Goal: Information Seeking & Learning: Learn about a topic

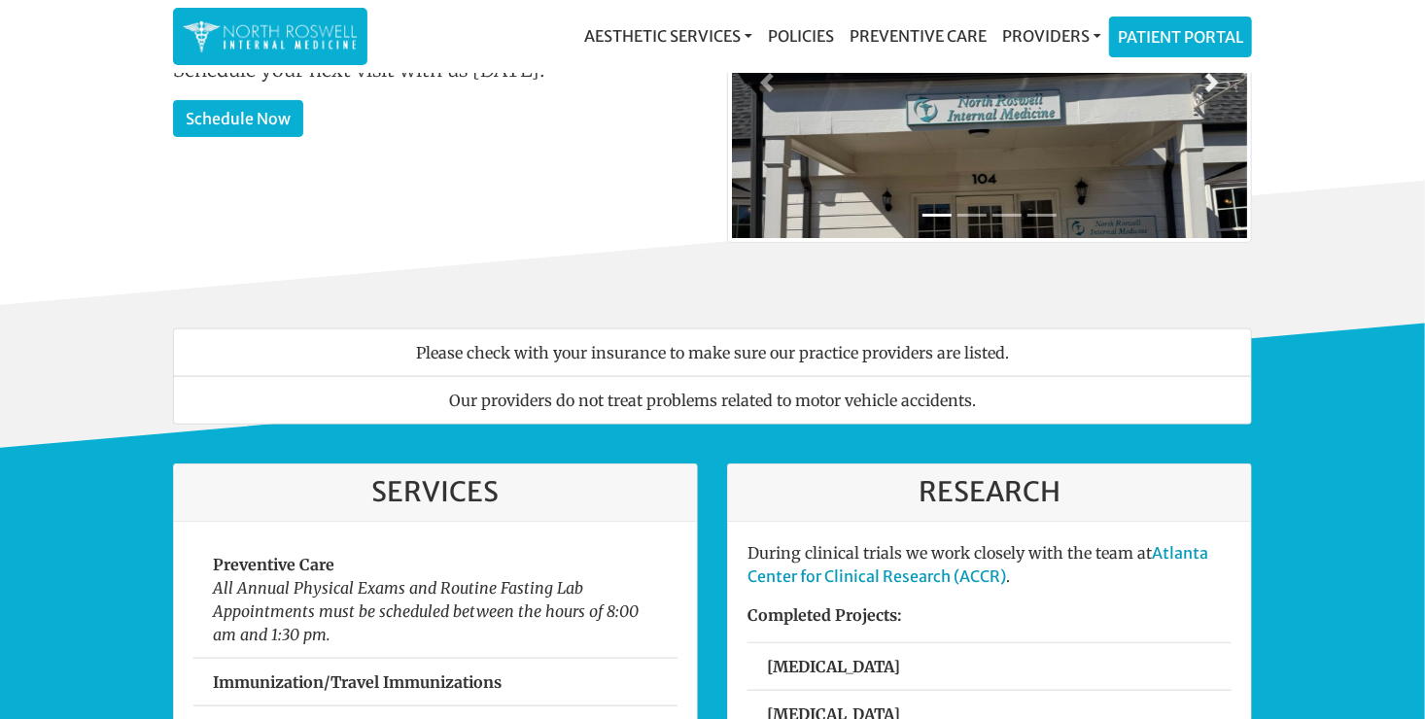
scroll to position [194, 0]
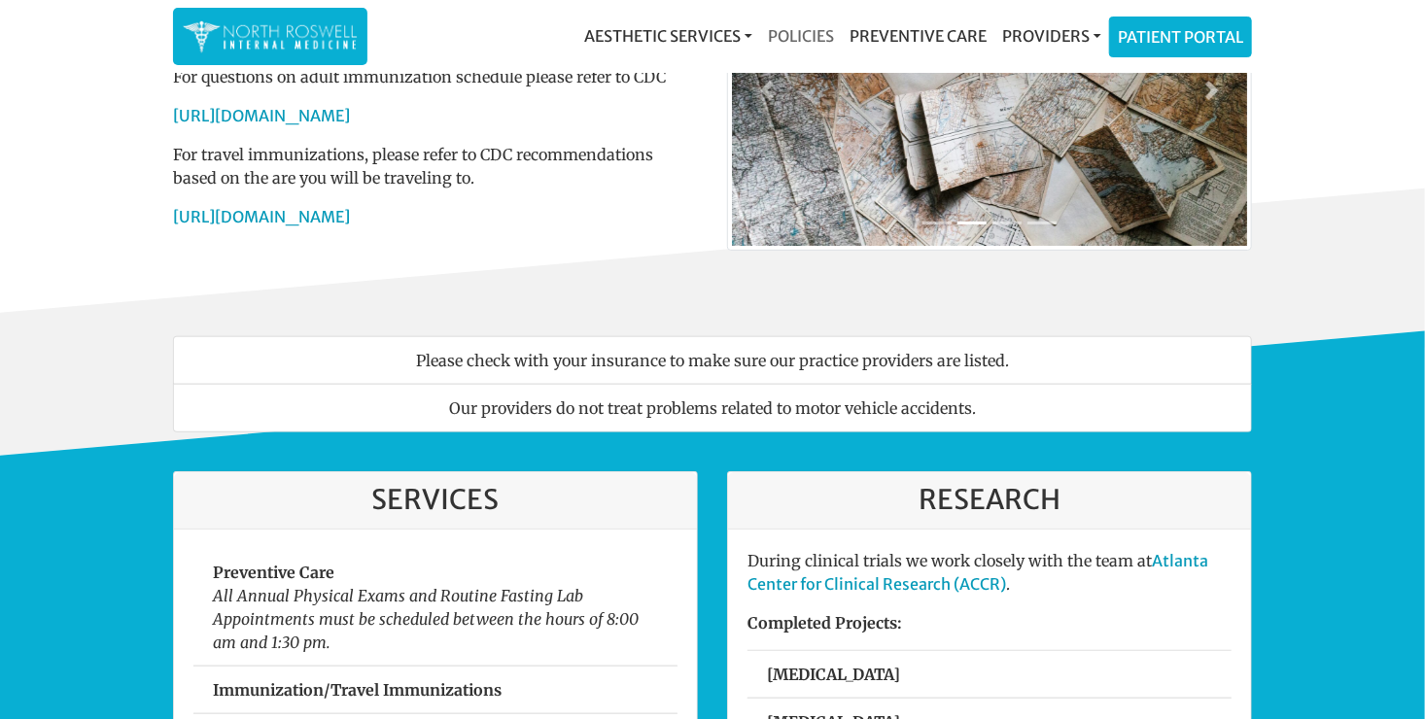
click at [806, 32] on link "Policies" at bounding box center [801, 36] width 82 height 39
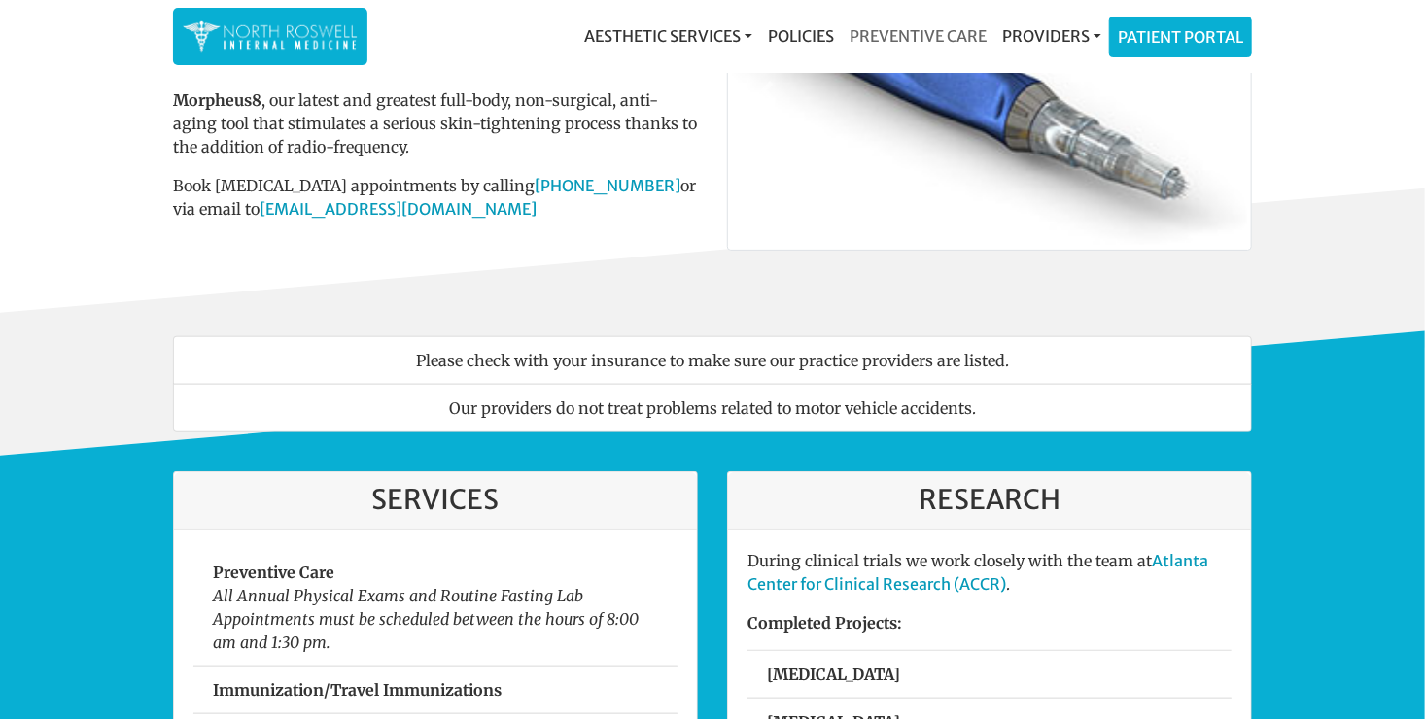
click at [901, 36] on link "Preventive Care" at bounding box center [918, 36] width 153 height 39
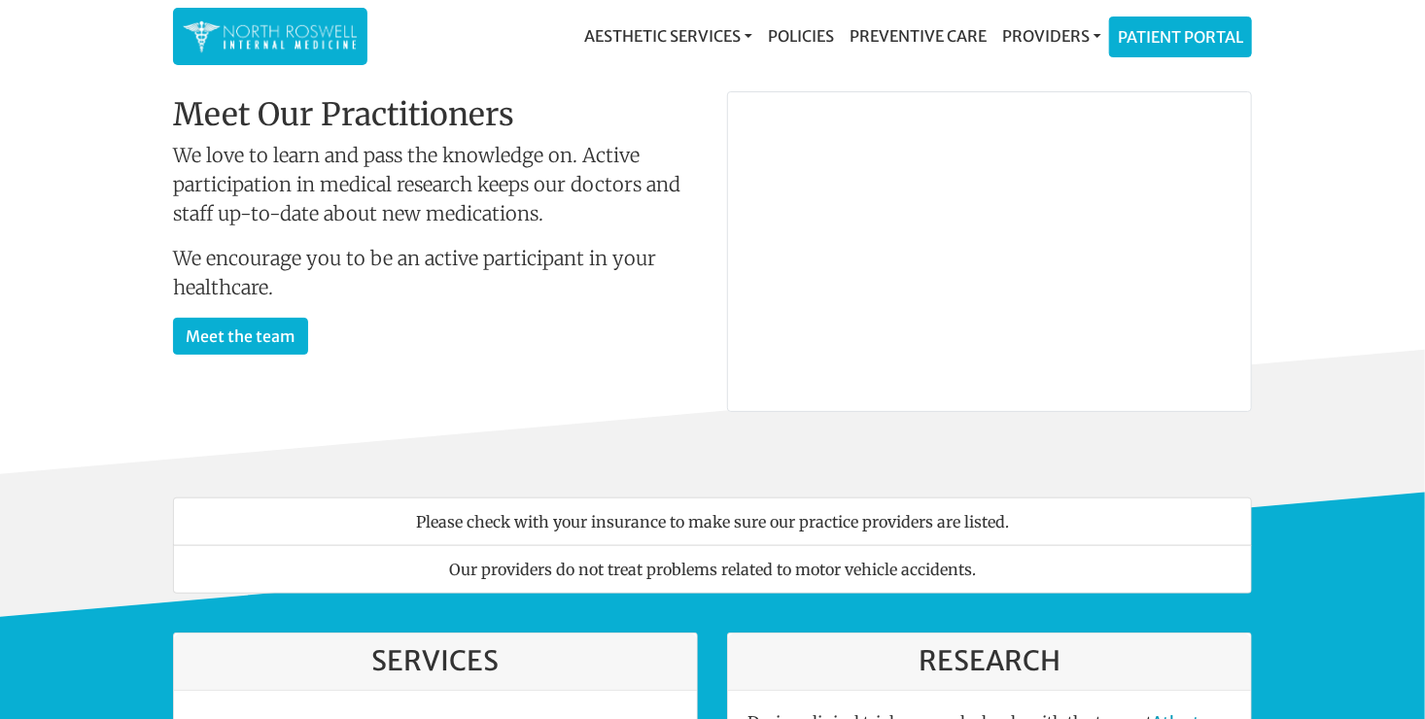
scroll to position [0, 0]
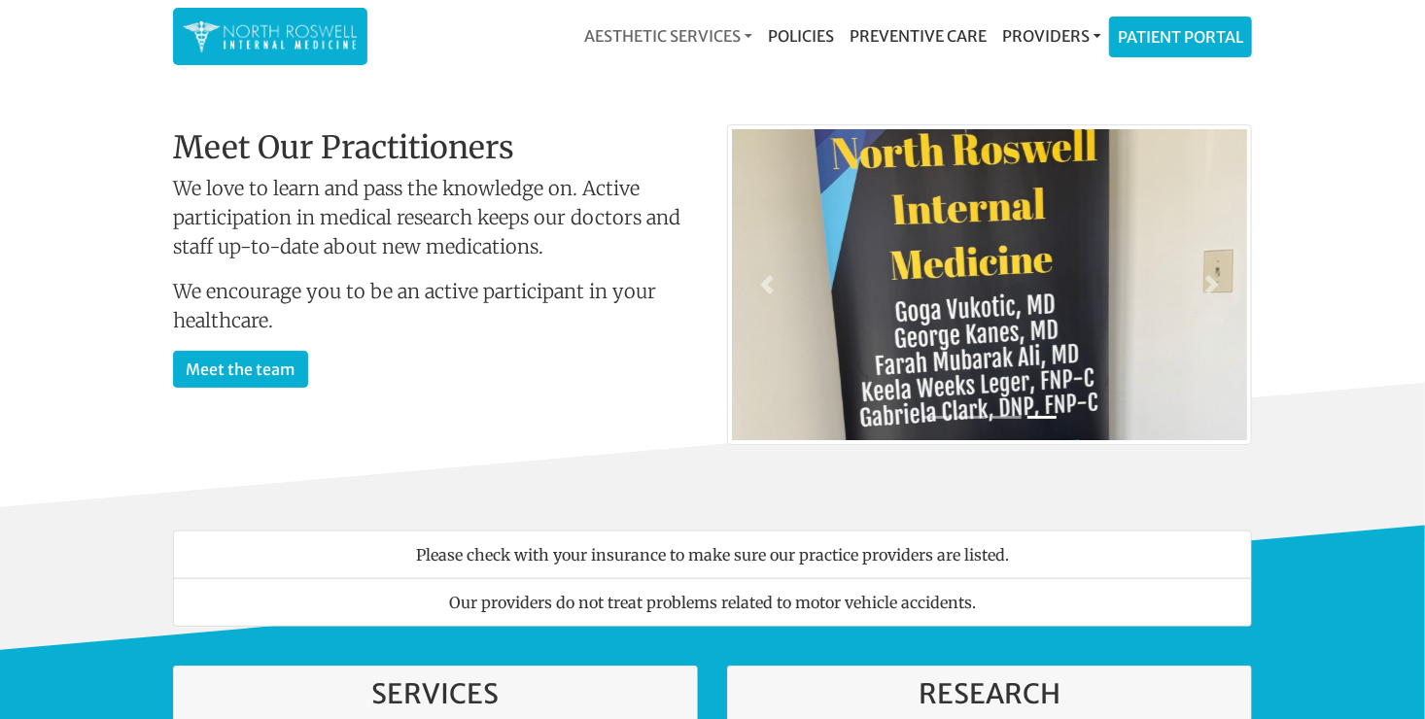
click at [685, 35] on link "Aesthetic Services" at bounding box center [668, 36] width 184 height 39
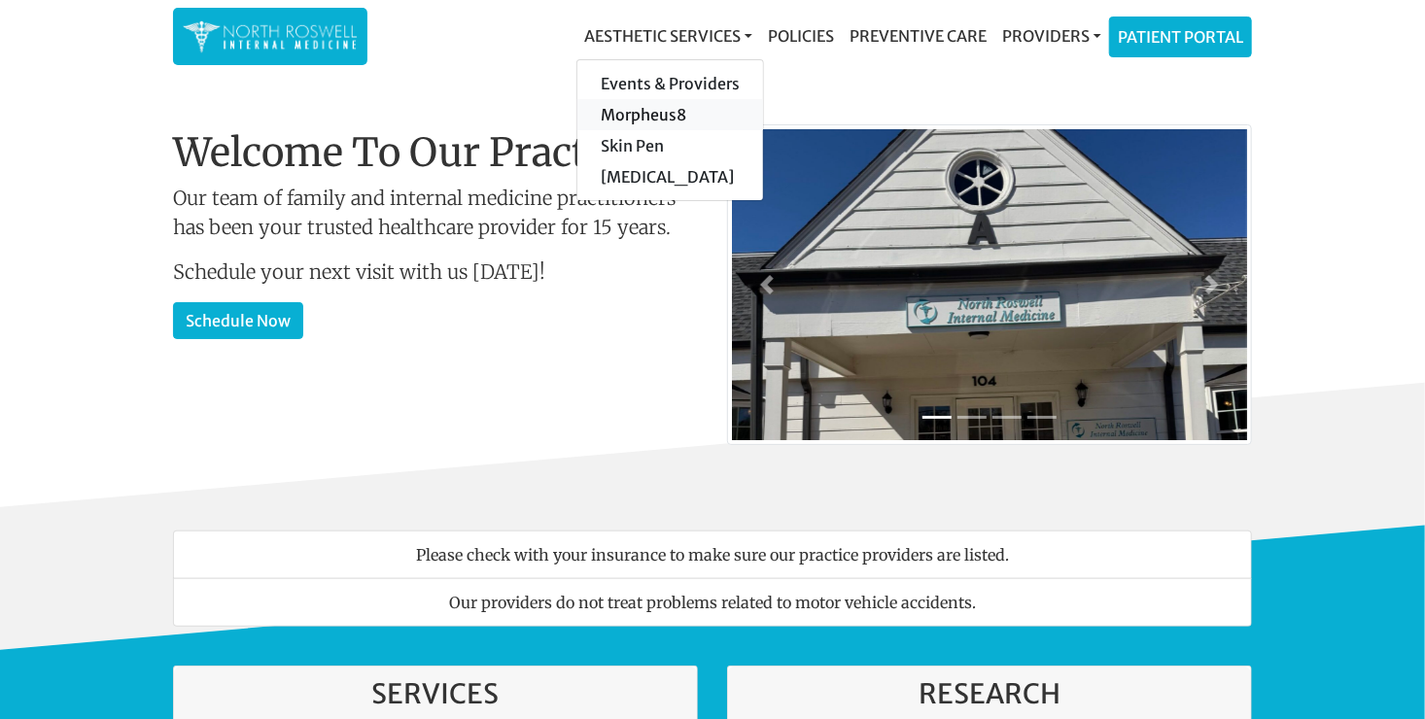
click at [650, 109] on link "Morpheus8" at bounding box center [670, 114] width 186 height 31
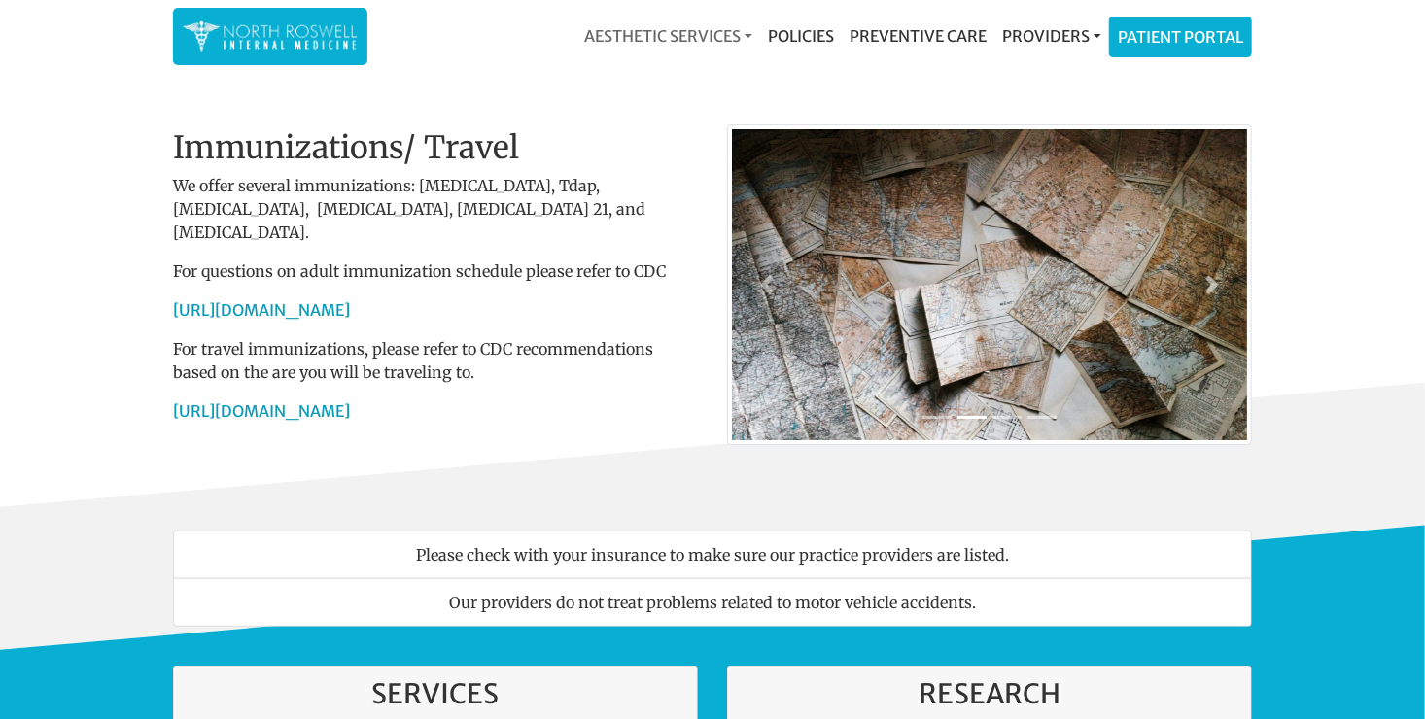
click at [700, 29] on link "Aesthetic Services" at bounding box center [668, 36] width 184 height 39
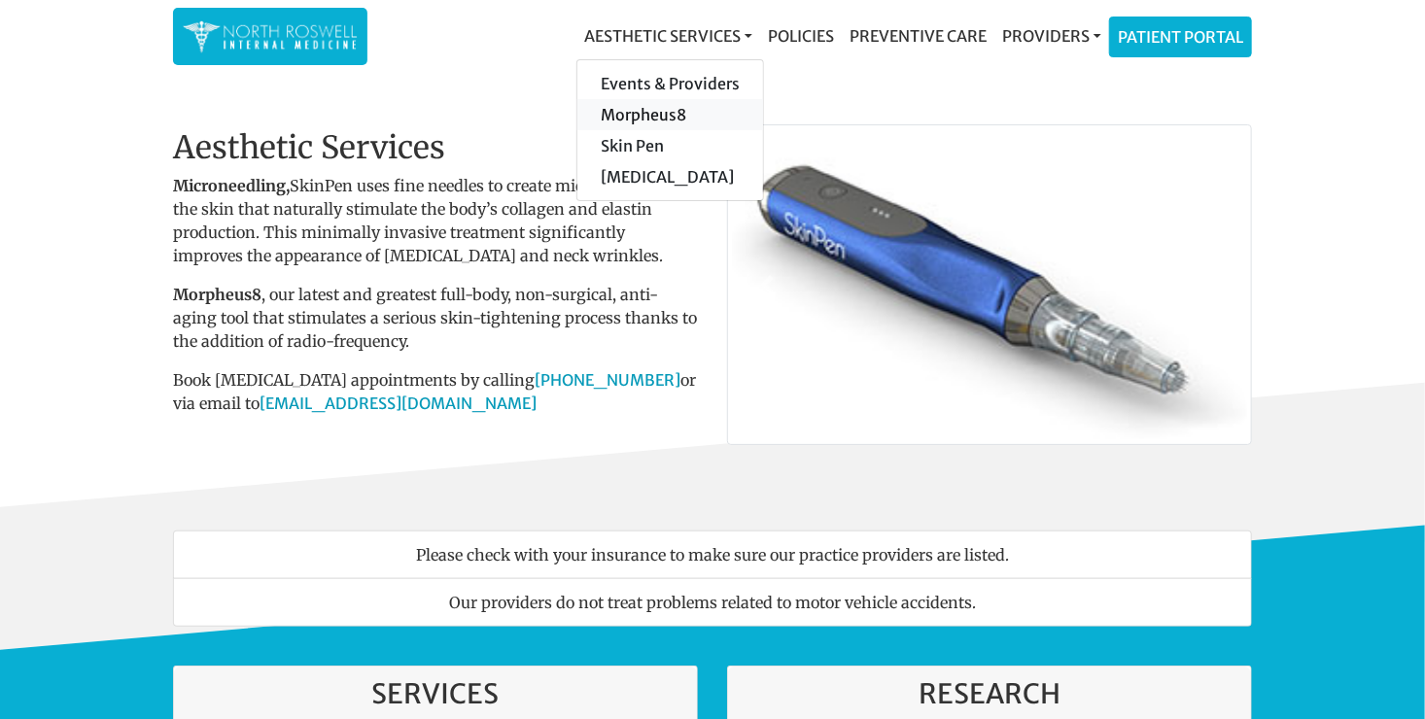
click at [604, 113] on link "Morpheus8" at bounding box center [670, 114] width 186 height 31
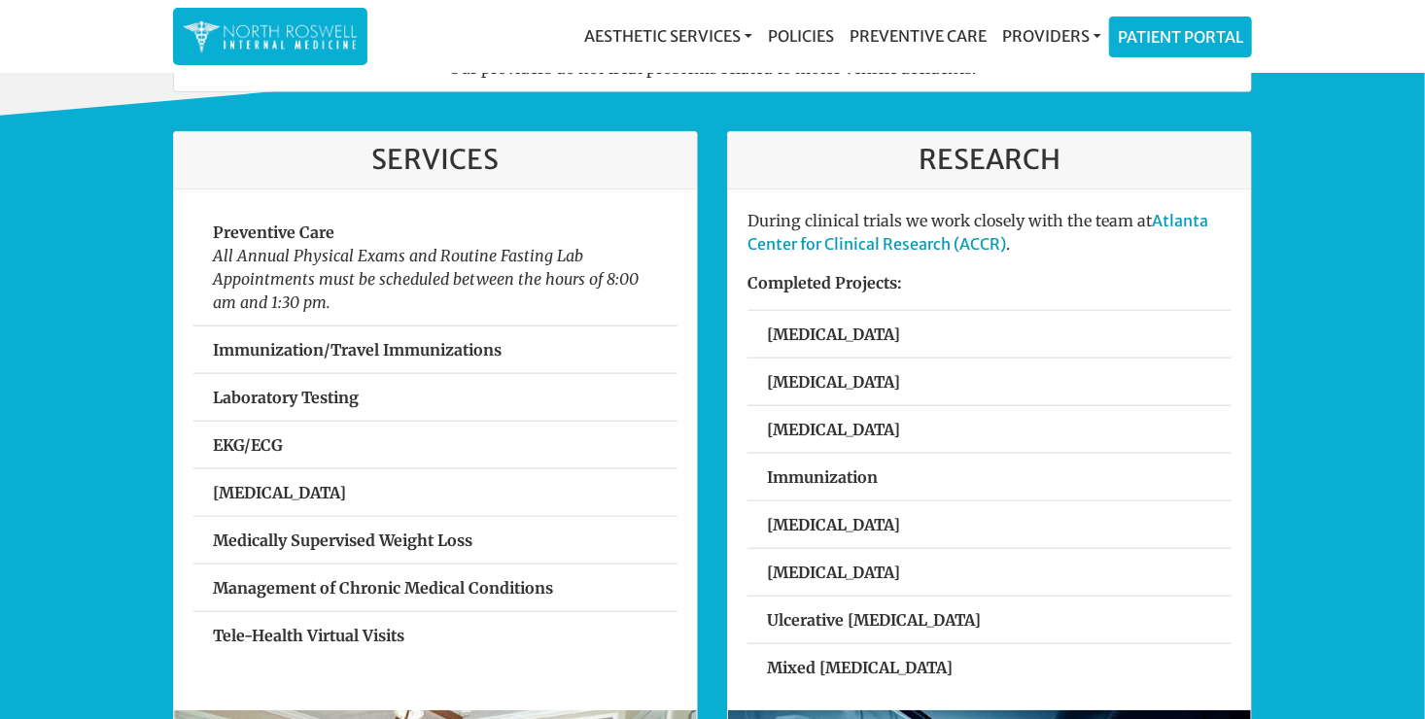
scroll to position [583, 0]
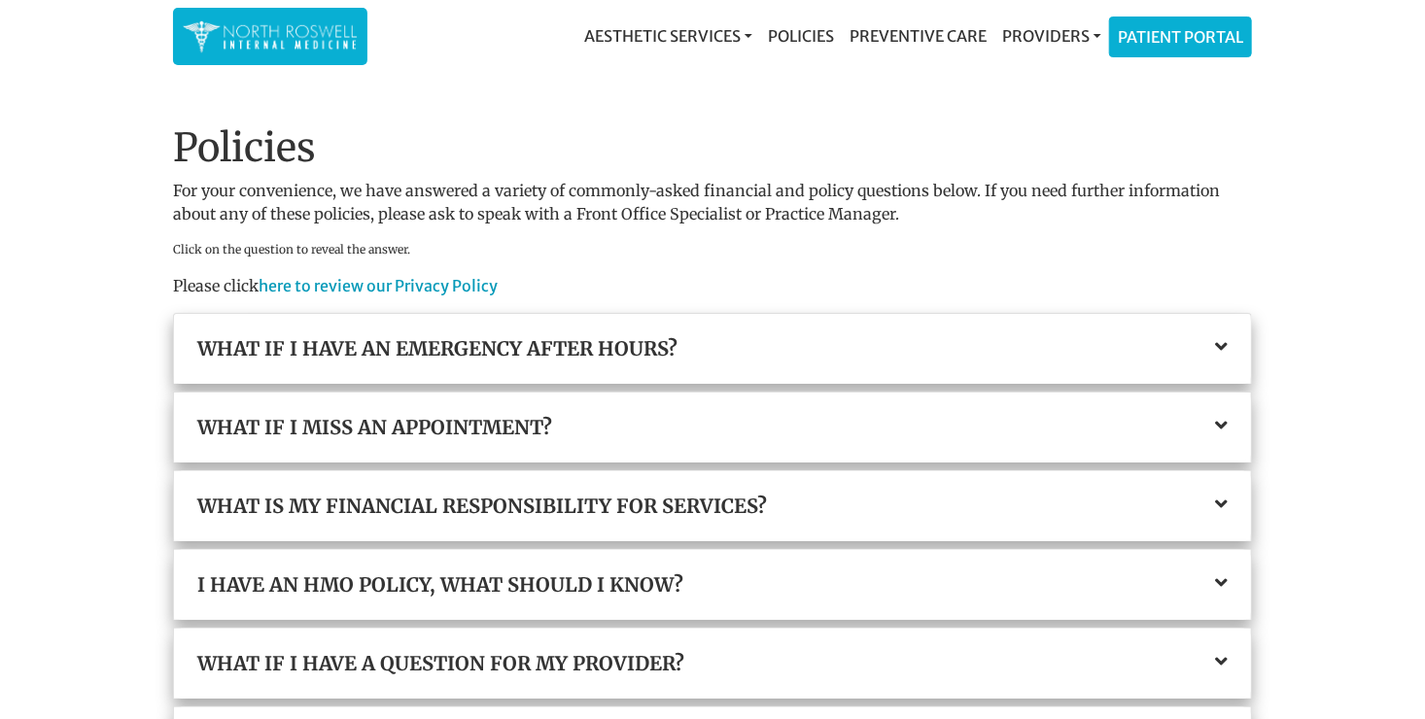
click at [1226, 343] on icon at bounding box center [1221, 346] width 13 height 19
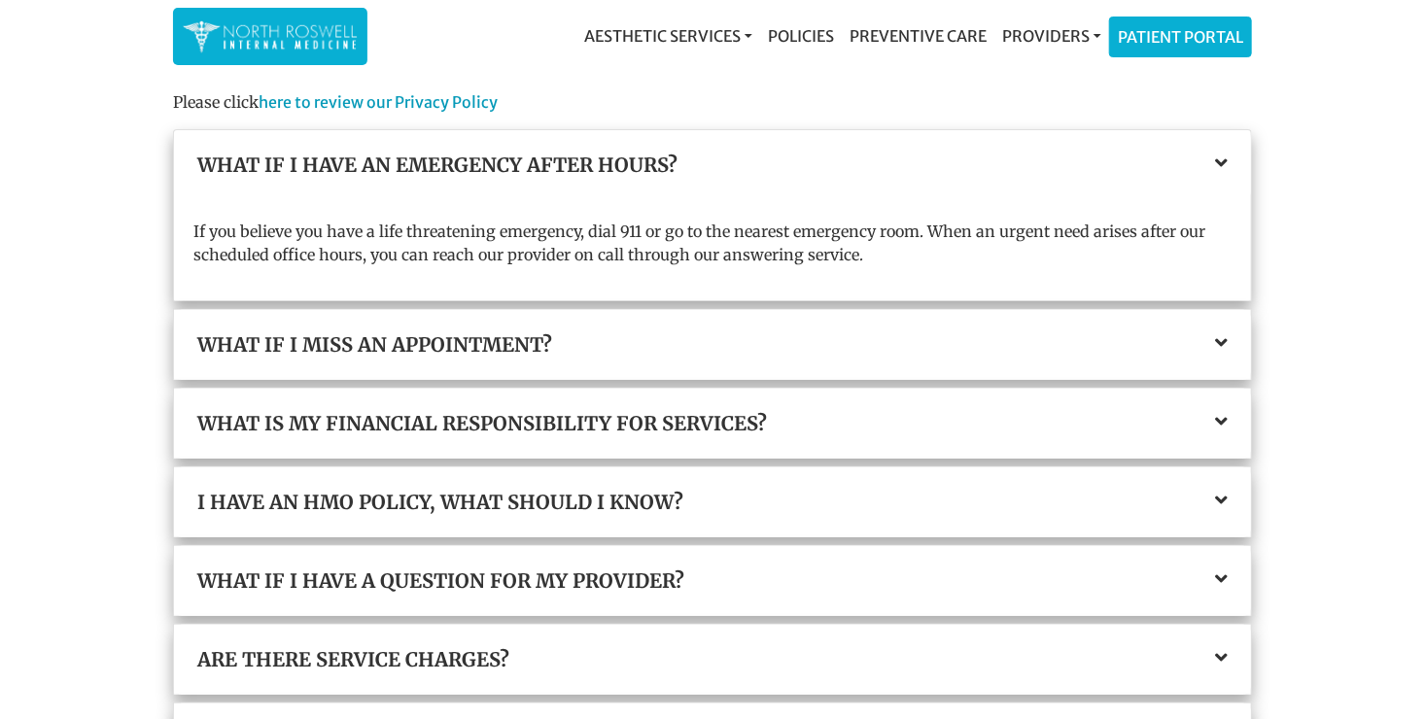
scroll to position [194, 0]
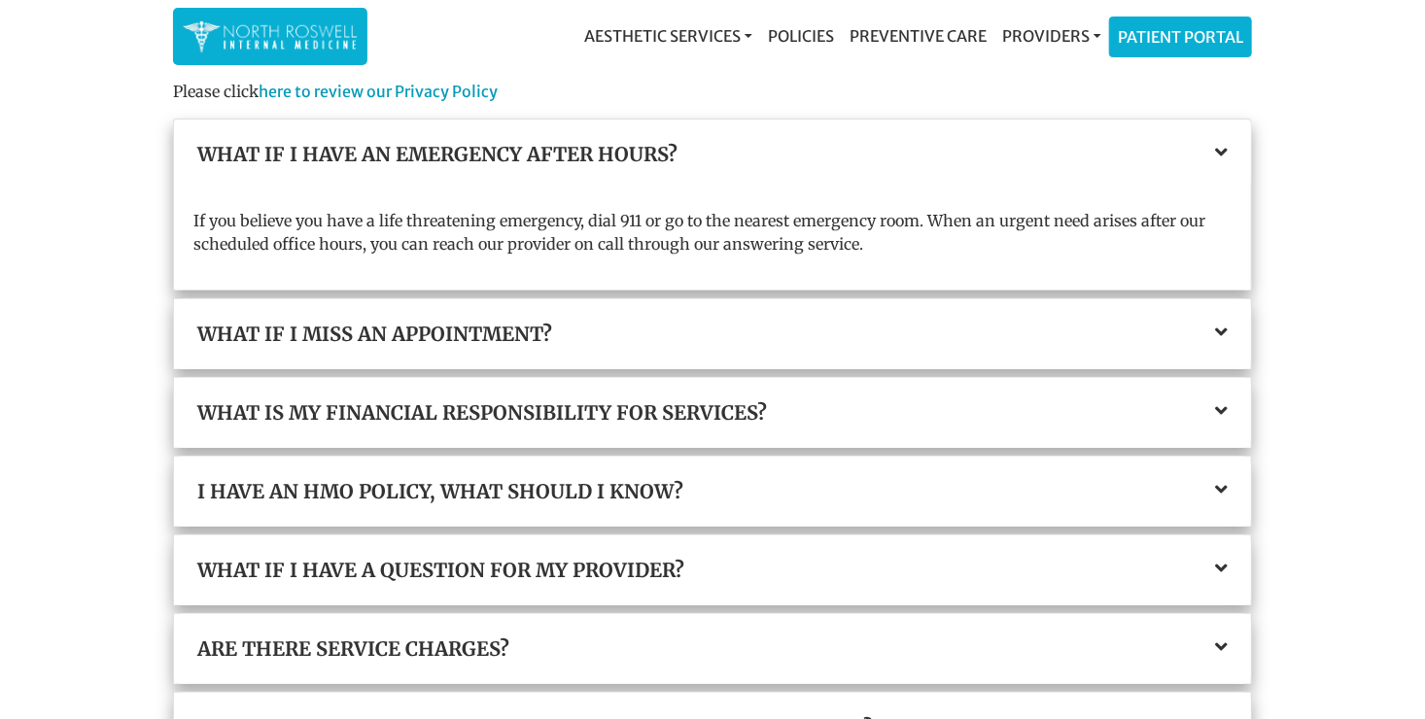
click at [1222, 331] on icon at bounding box center [1221, 332] width 13 height 19
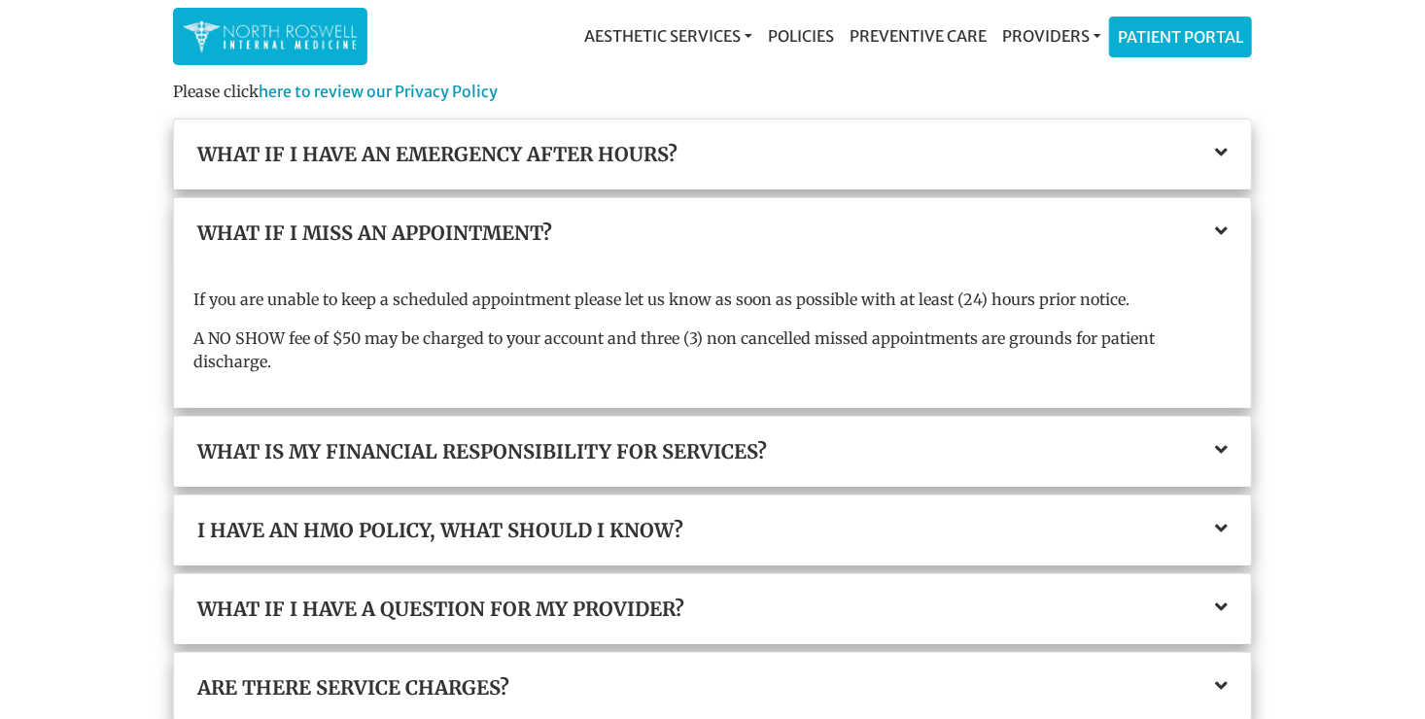
click at [1220, 440] on icon at bounding box center [1221, 449] width 13 height 19
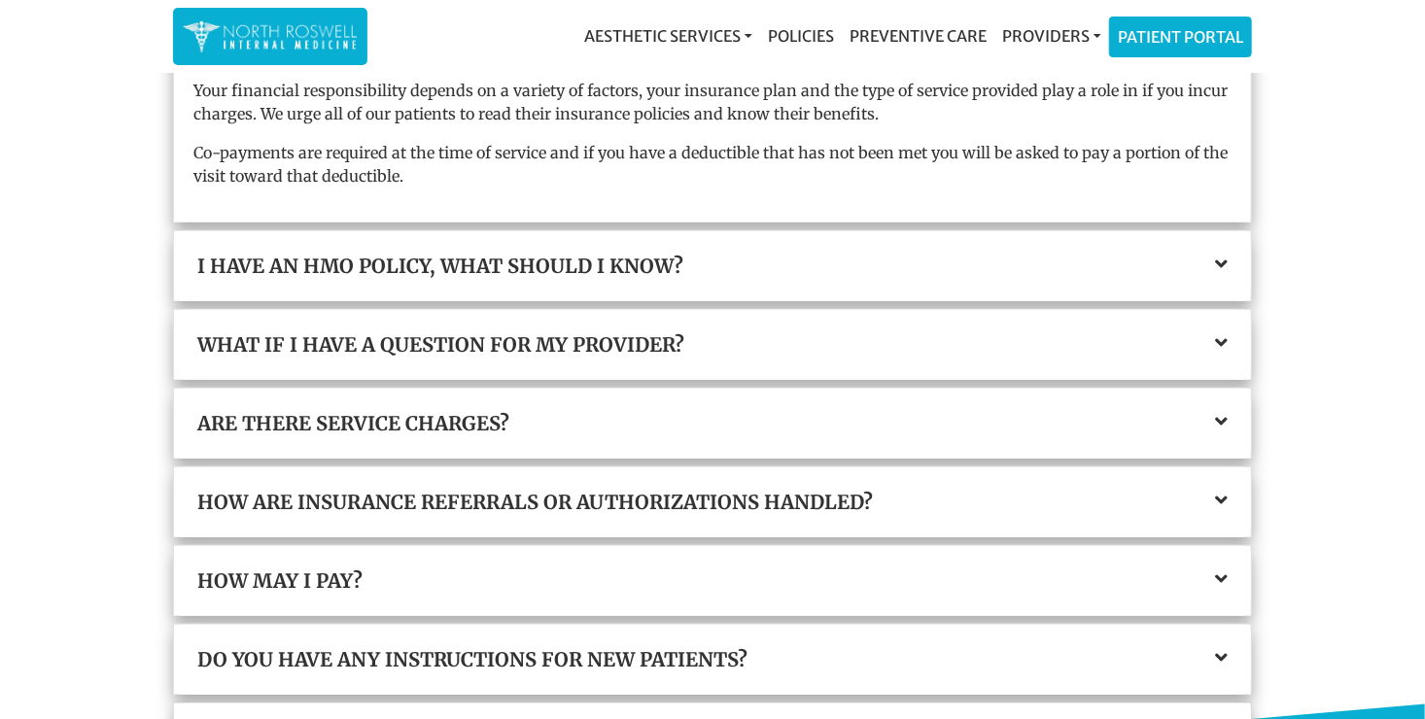
scroll to position [486, 0]
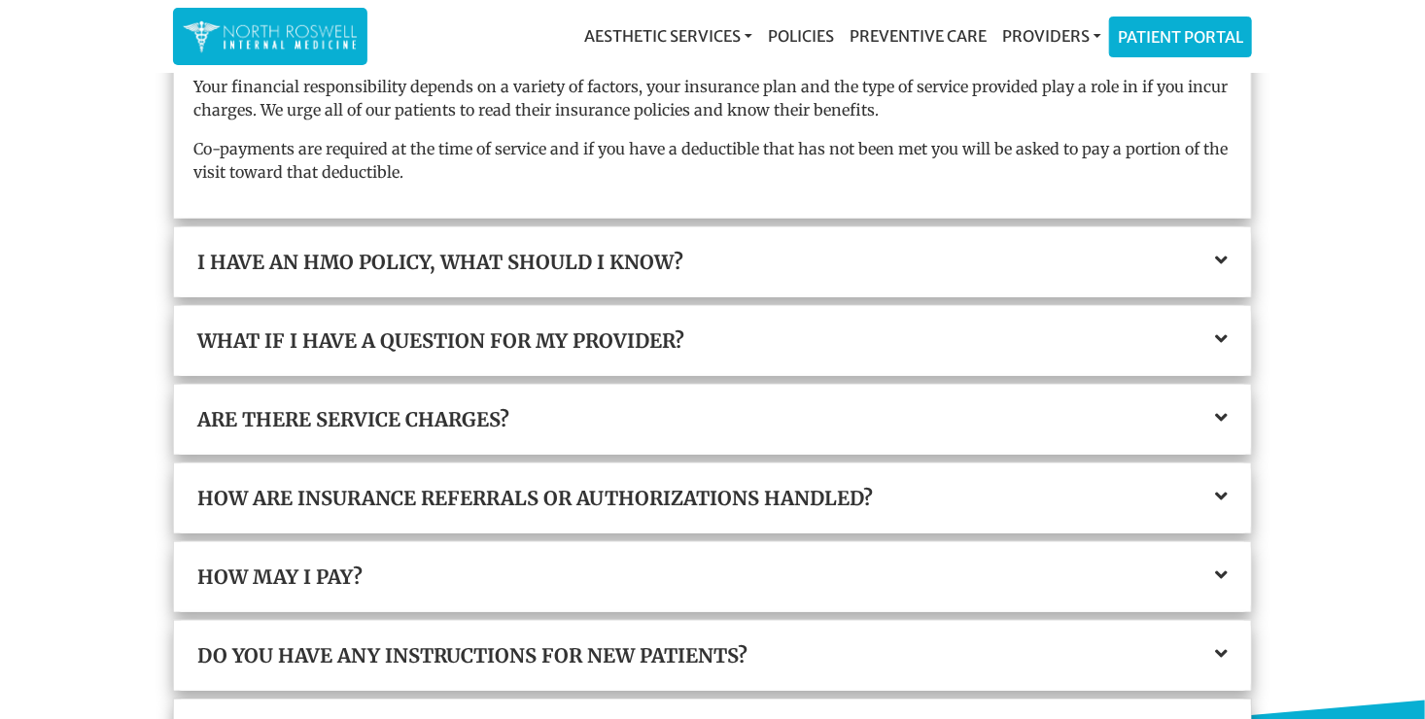
click at [1226, 334] on icon at bounding box center [1221, 338] width 13 height 19
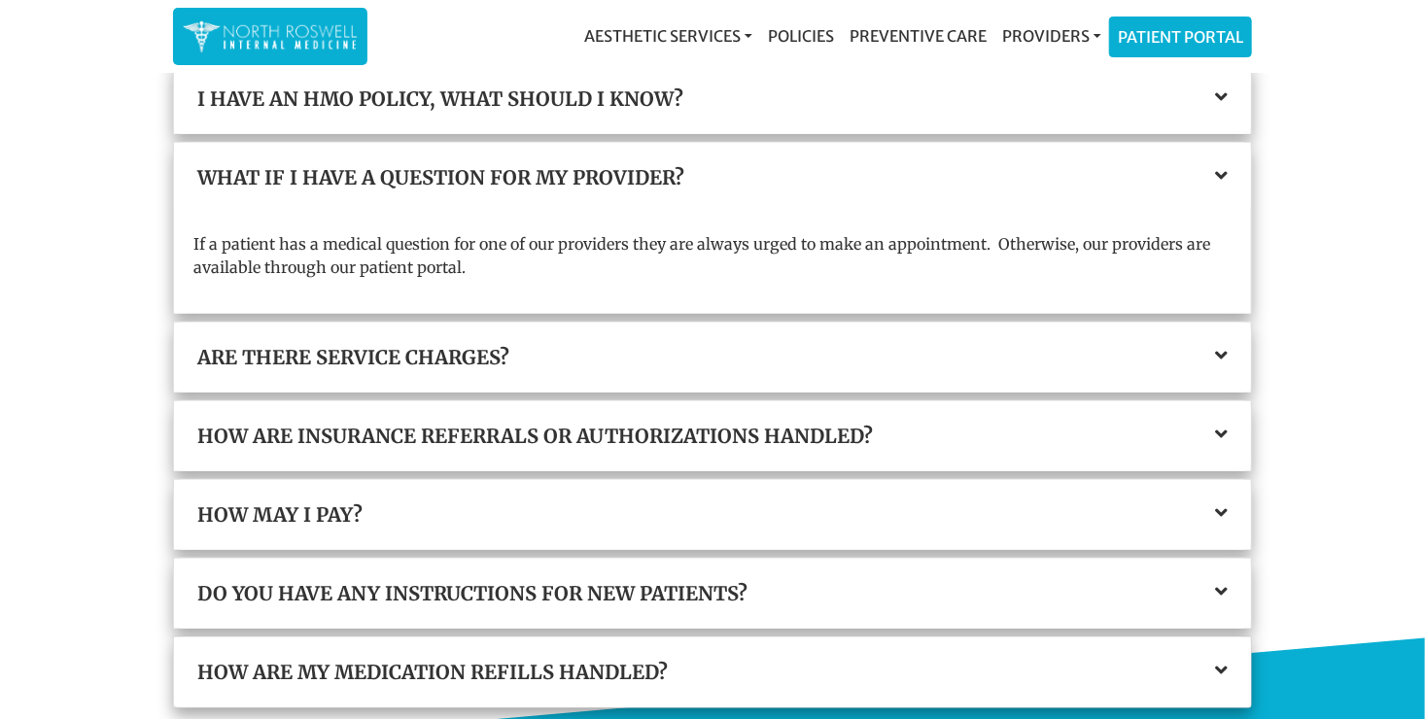
click at [1222, 351] on icon at bounding box center [1221, 355] width 13 height 19
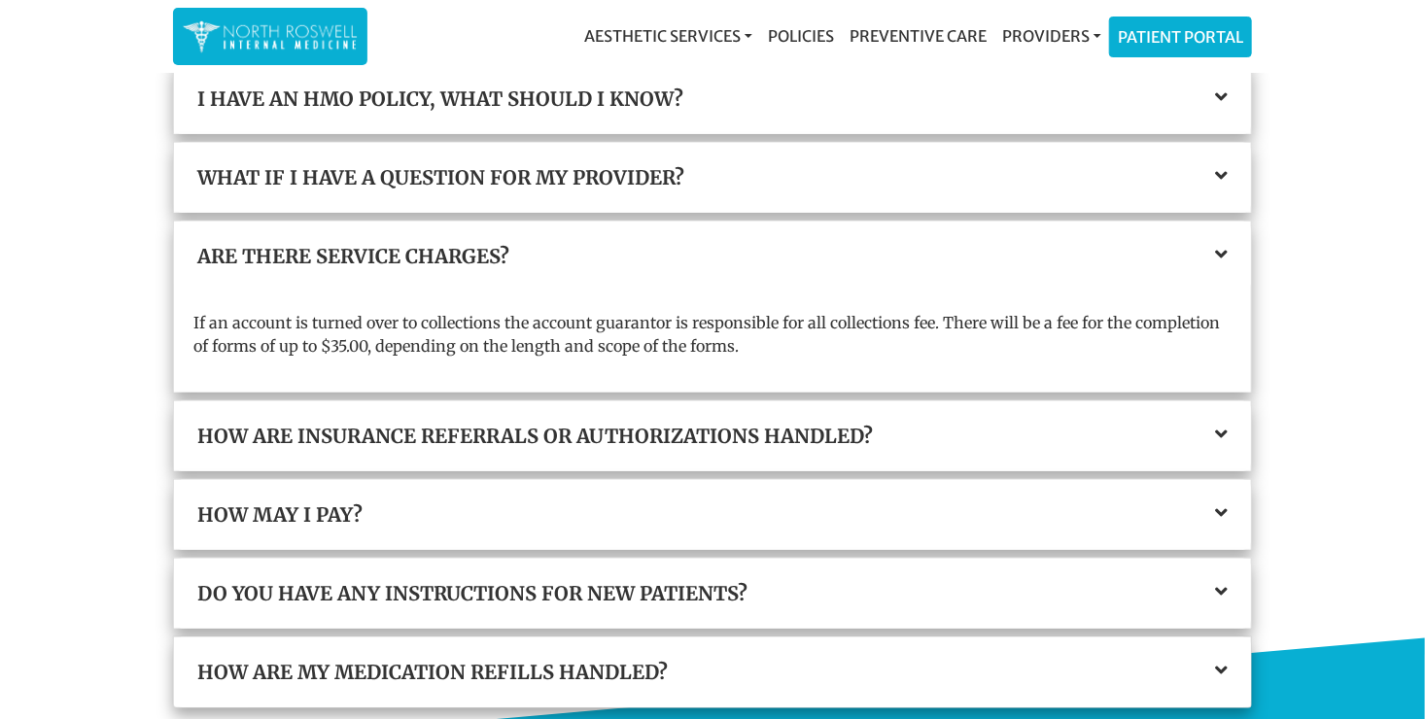
click at [1222, 427] on icon at bounding box center [1221, 434] width 13 height 19
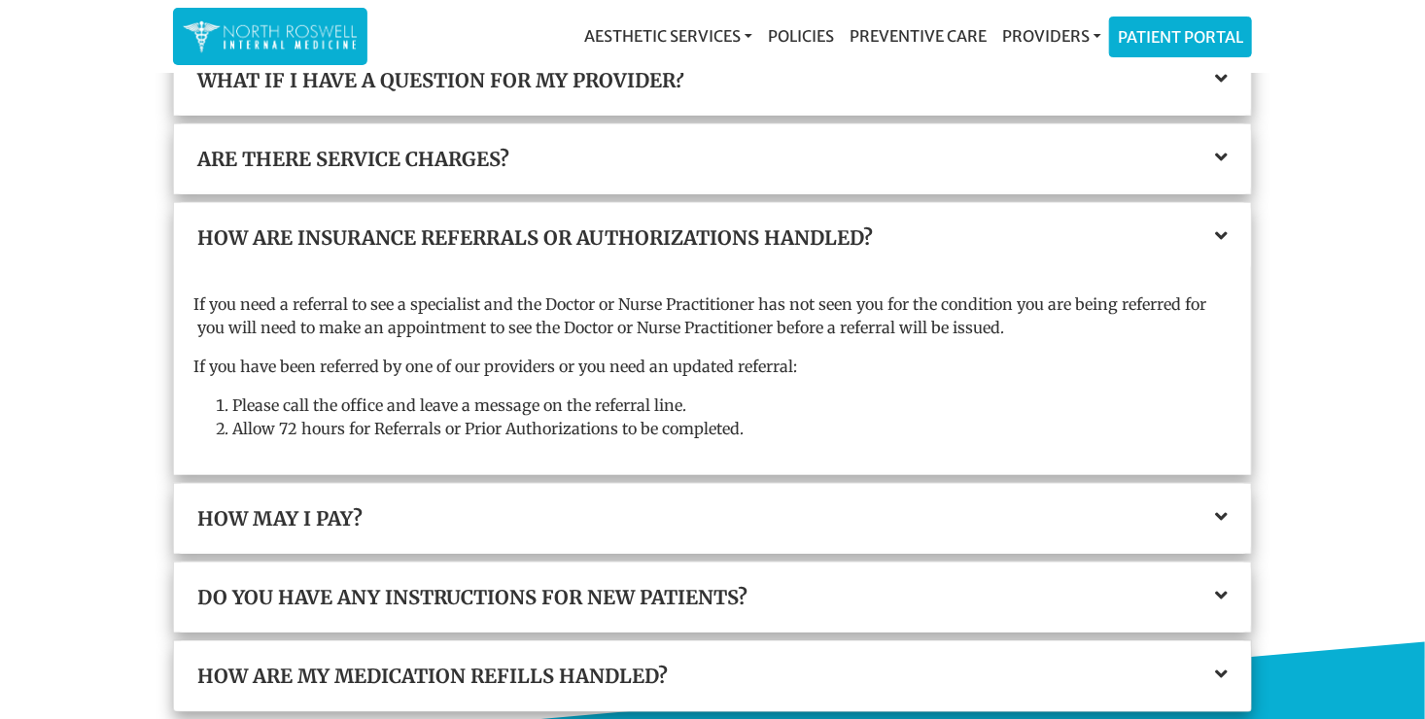
scroll to position [680, 0]
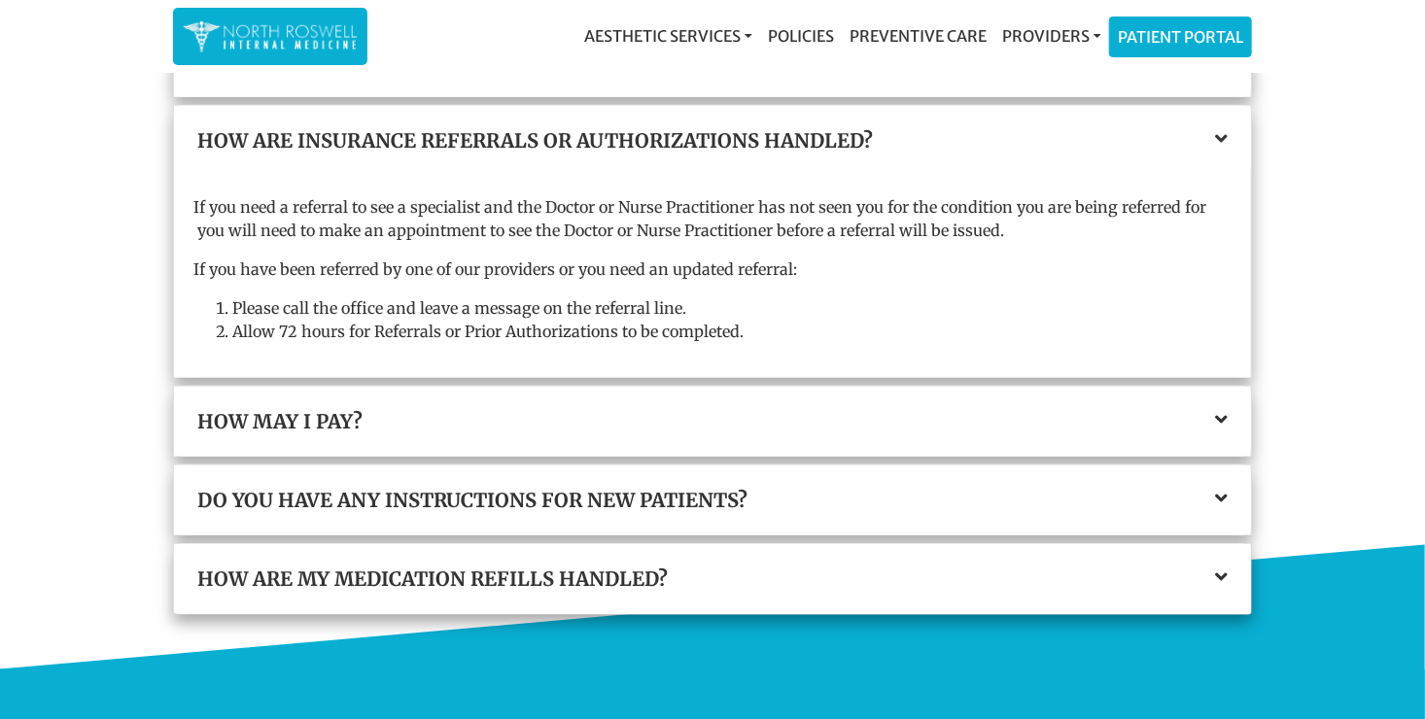
click at [1222, 411] on icon at bounding box center [1221, 419] width 13 height 19
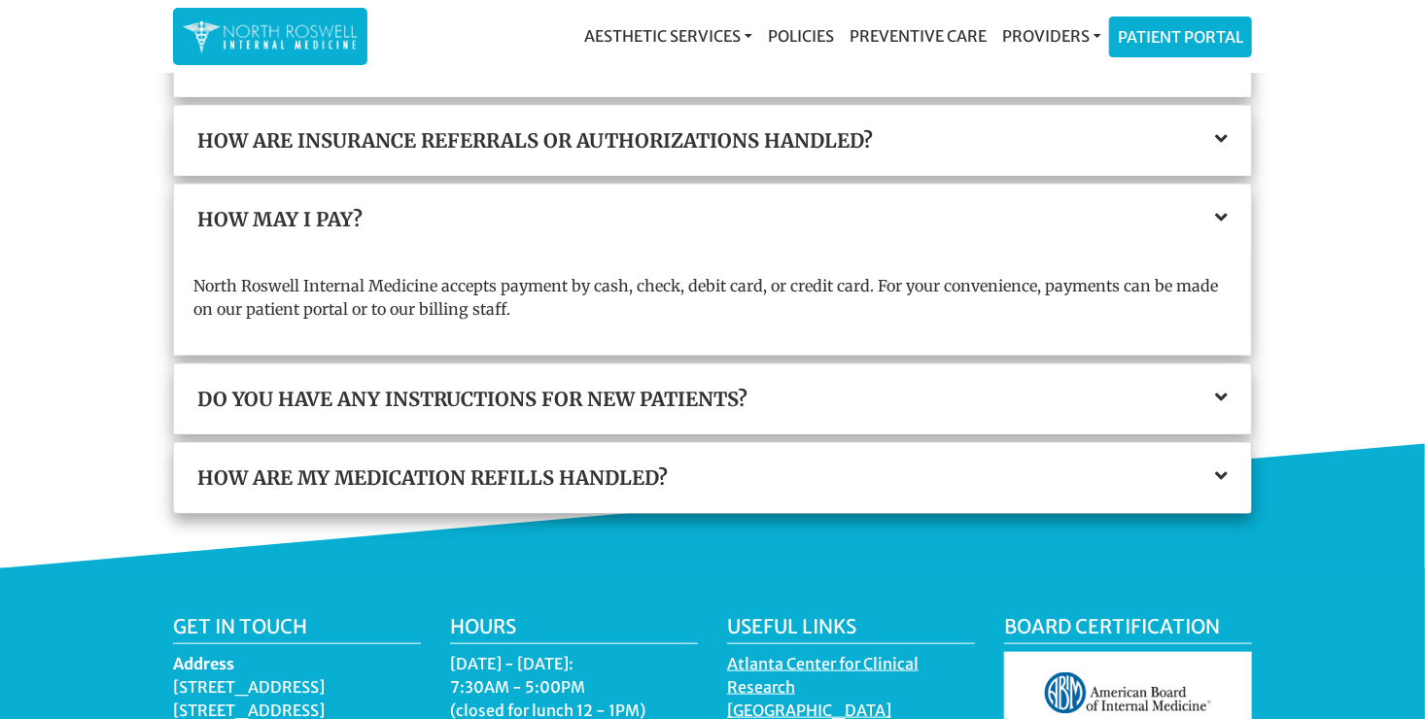
click at [1219, 389] on icon at bounding box center [1221, 397] width 13 height 19
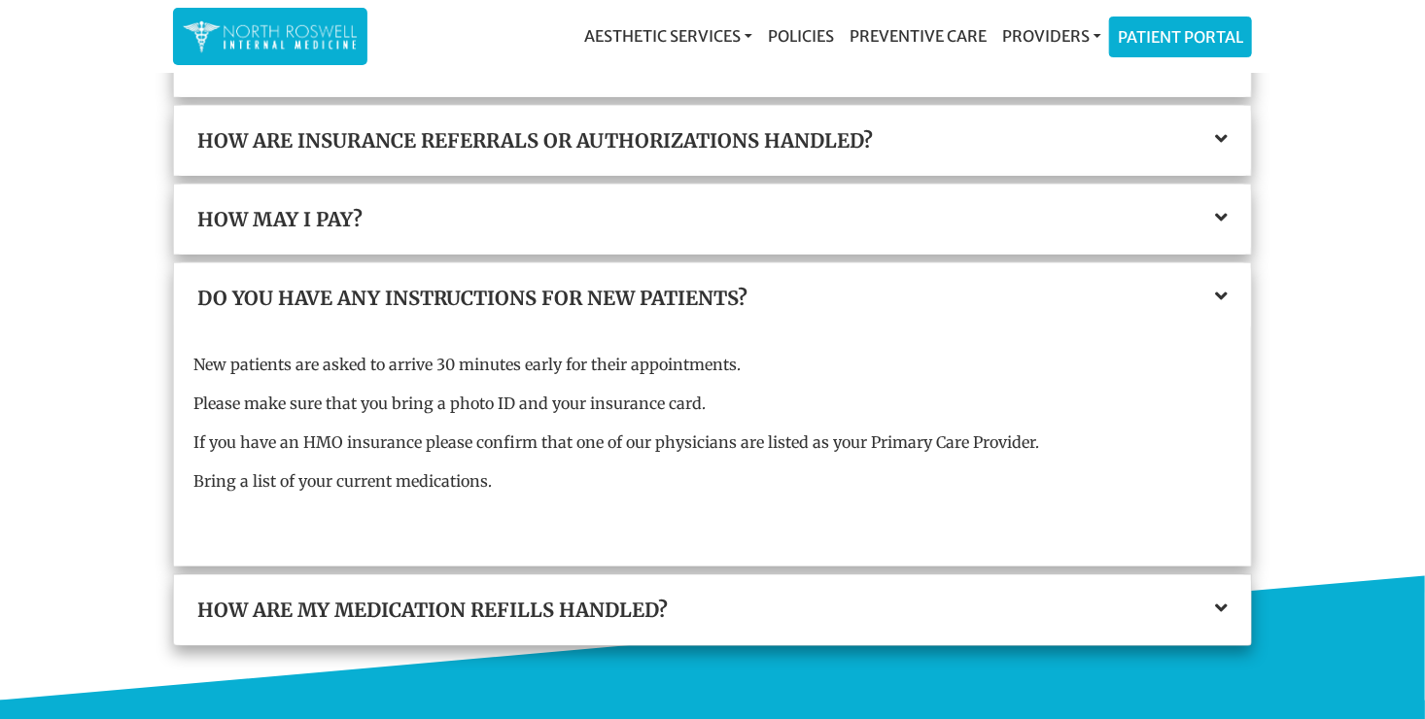
scroll to position [778, 0]
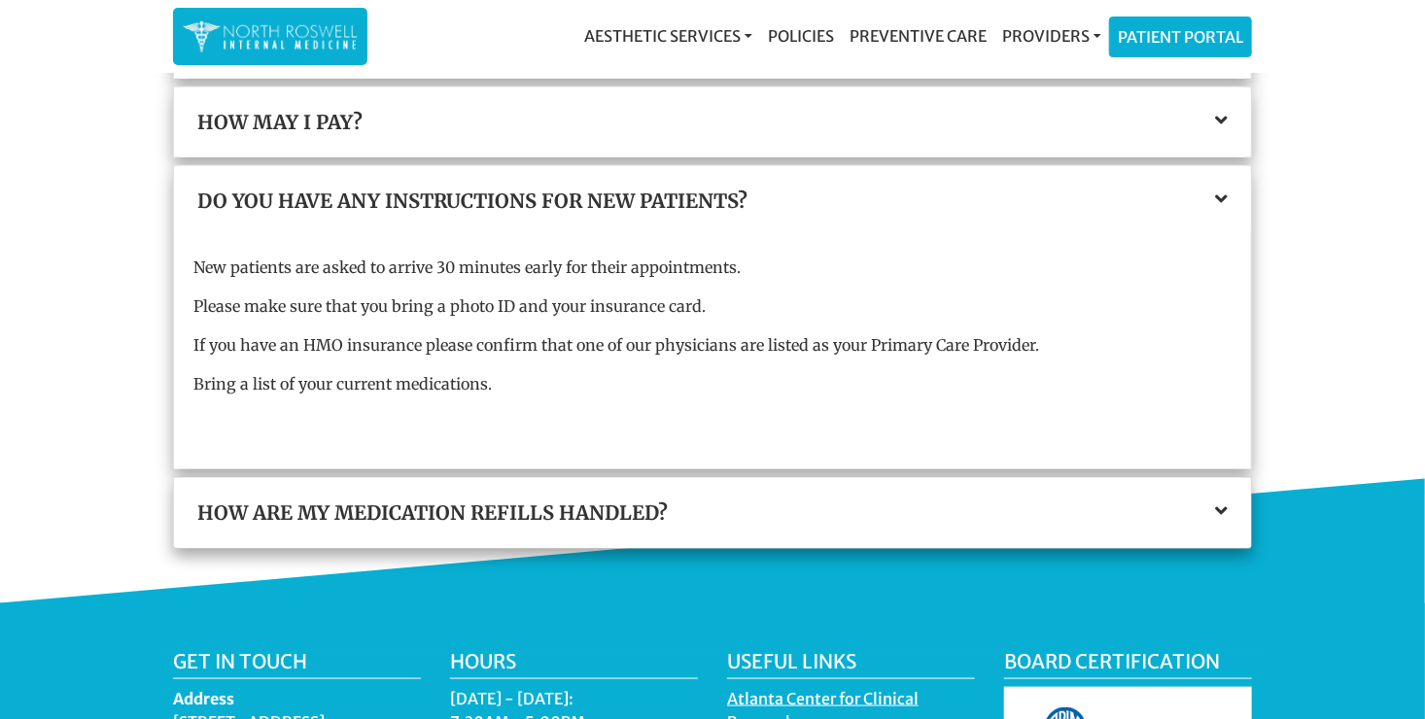
click at [1224, 504] on icon at bounding box center [1221, 510] width 13 height 19
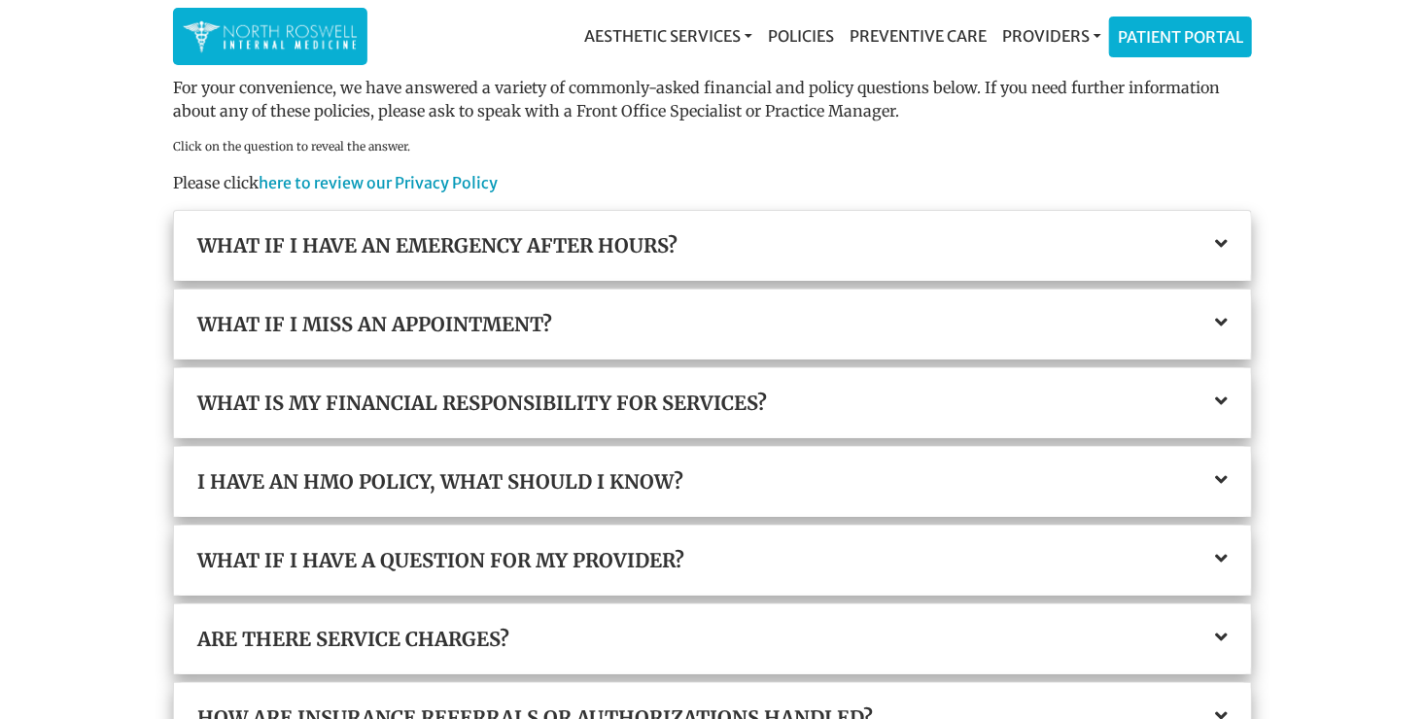
scroll to position [0, 0]
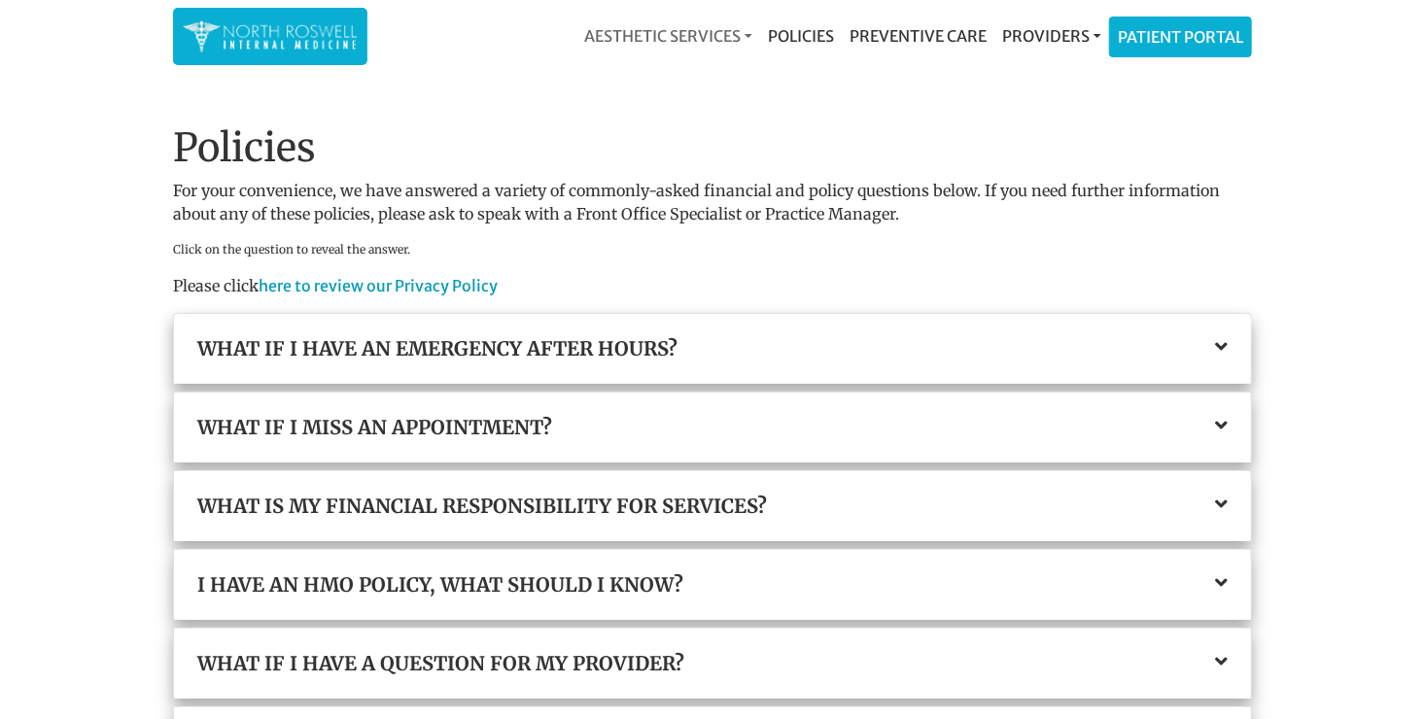
click at [682, 34] on link "Aesthetic Services" at bounding box center [668, 36] width 184 height 39
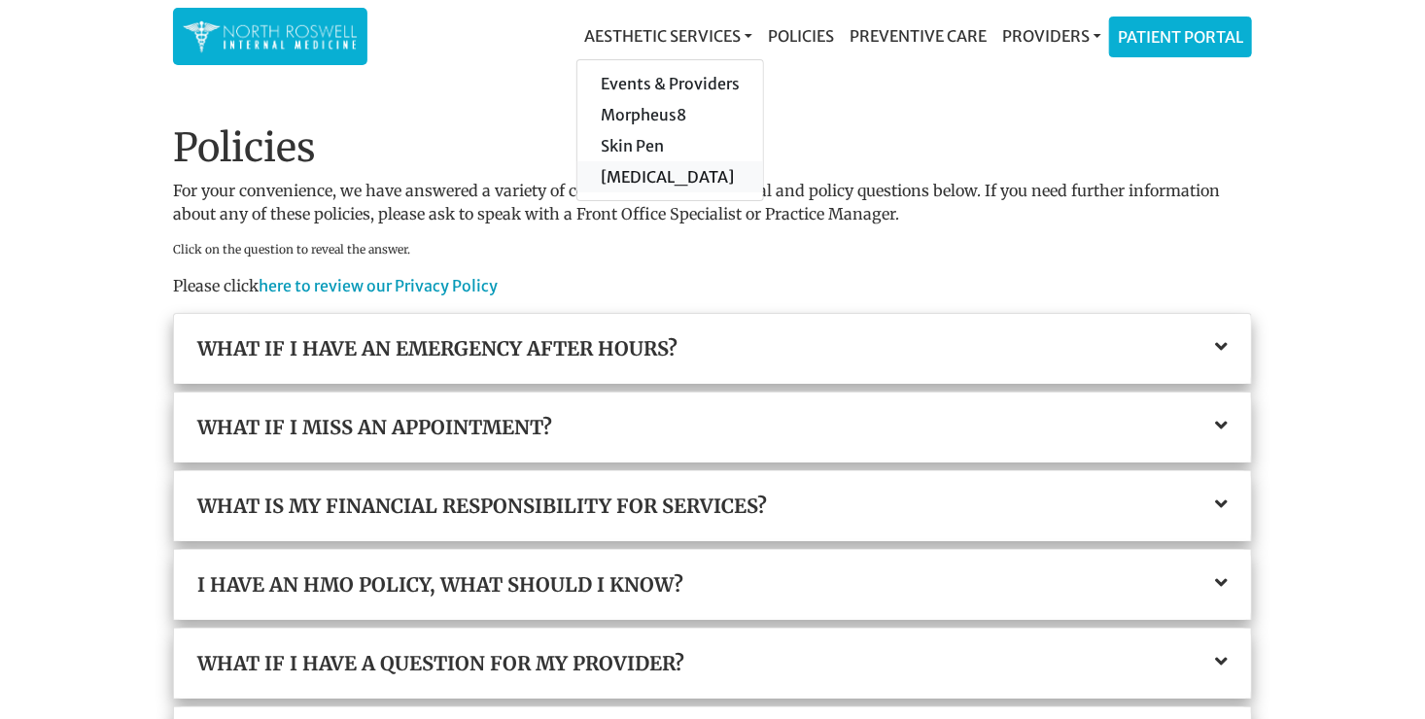
click at [629, 171] on link "[MEDICAL_DATA]" at bounding box center [670, 176] width 186 height 31
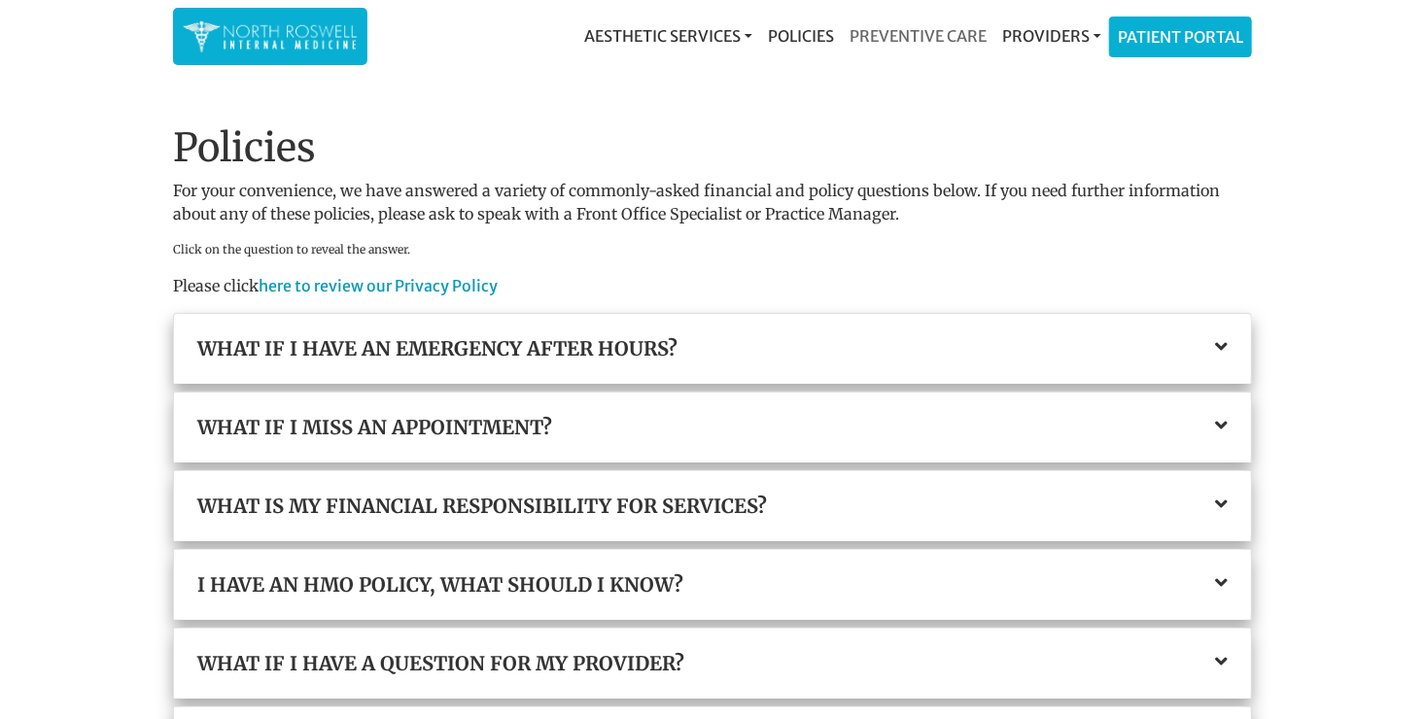
click at [928, 33] on link "Preventive Care" at bounding box center [918, 36] width 153 height 39
click at [957, 30] on link "Preventive Care" at bounding box center [918, 36] width 153 height 39
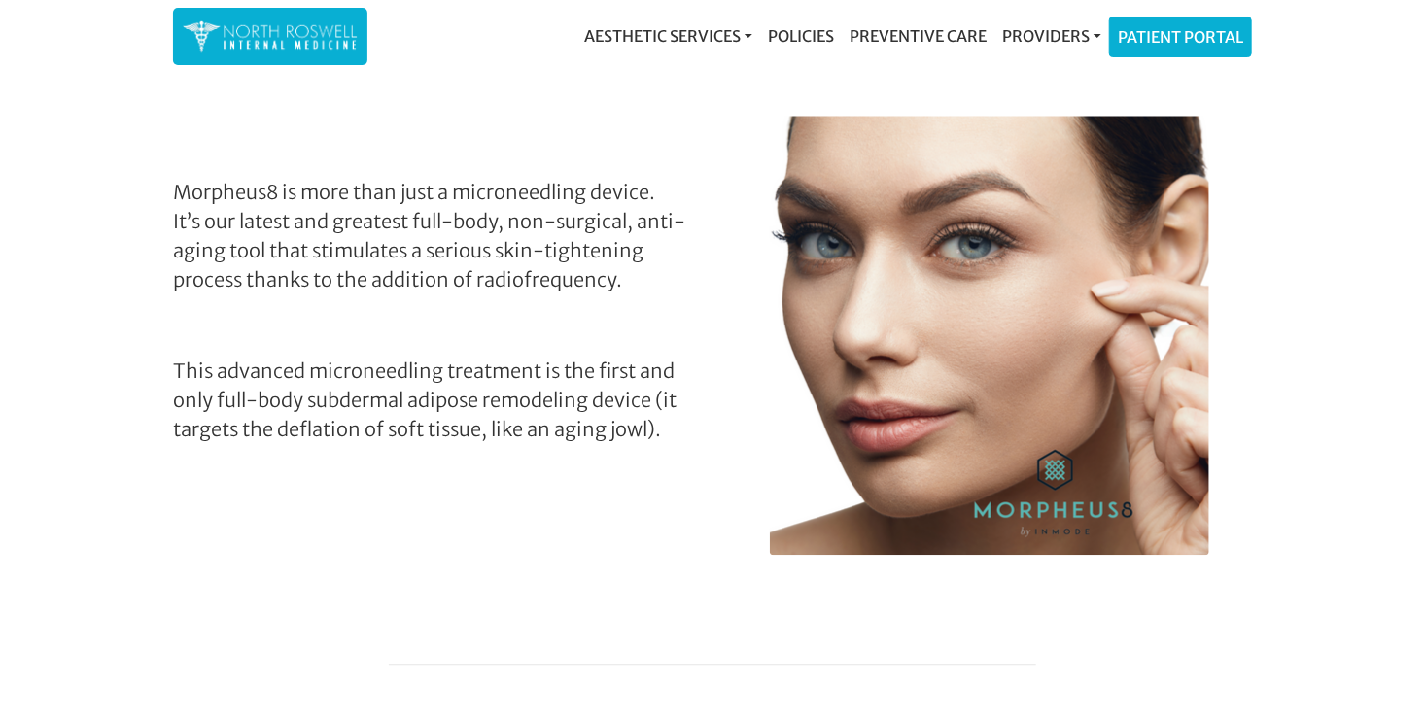
scroll to position [2235, 0]
